Goal: Task Accomplishment & Management: Complete application form

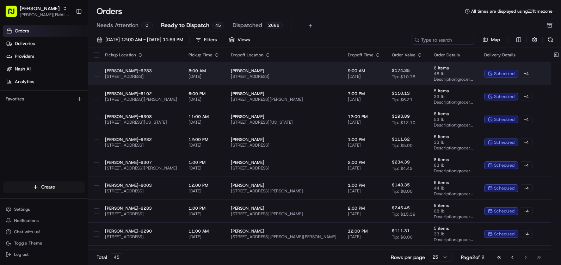
click at [261, 76] on td "[PERSON_NAME] [STREET_ADDRESS]" at bounding box center [283, 73] width 117 height 23
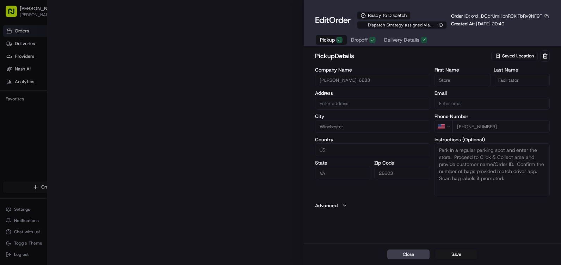
type input "[STREET_ADDRESS]"
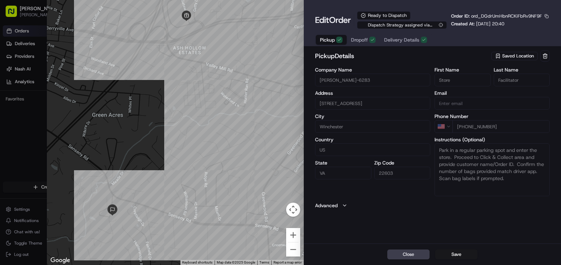
drag, startPoint x: 105, startPoint y: 225, endPoint x: 145, endPoint y: 215, distance: 41.6
click at [145, 215] on div at bounding box center [175, 132] width 257 height 265
click at [402, 253] on button "Close" at bounding box center [408, 254] width 42 height 10
type input "+1"
